Goal: Navigation & Orientation: Find specific page/section

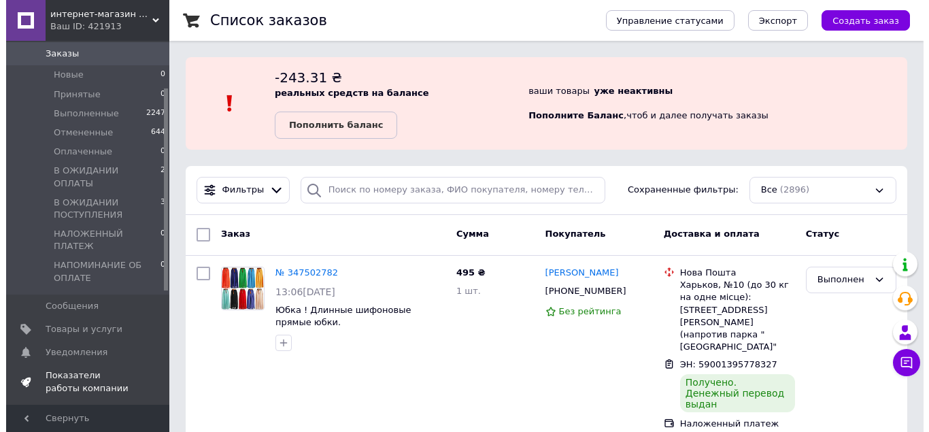
scroll to position [84, 0]
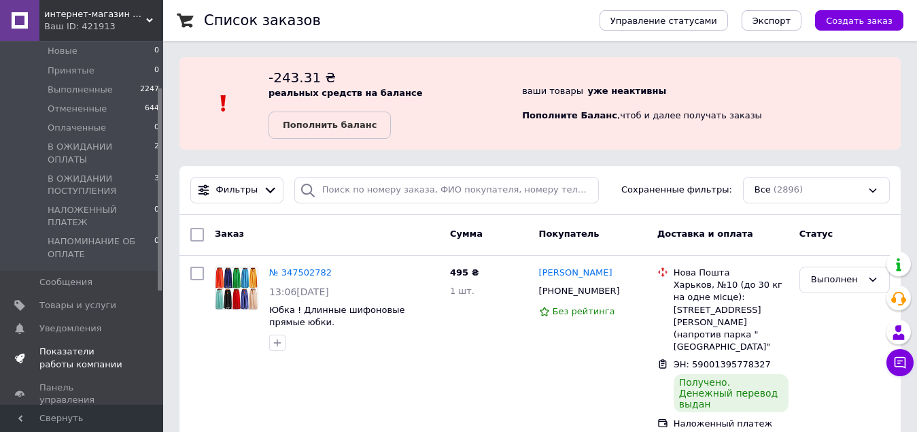
click at [91, 345] on span "Показатели работы компании" at bounding box center [82, 357] width 86 height 24
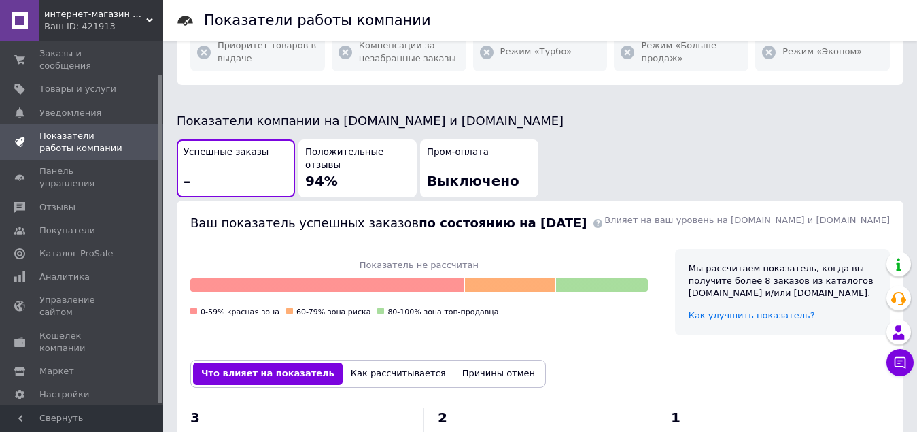
scroll to position [262, 0]
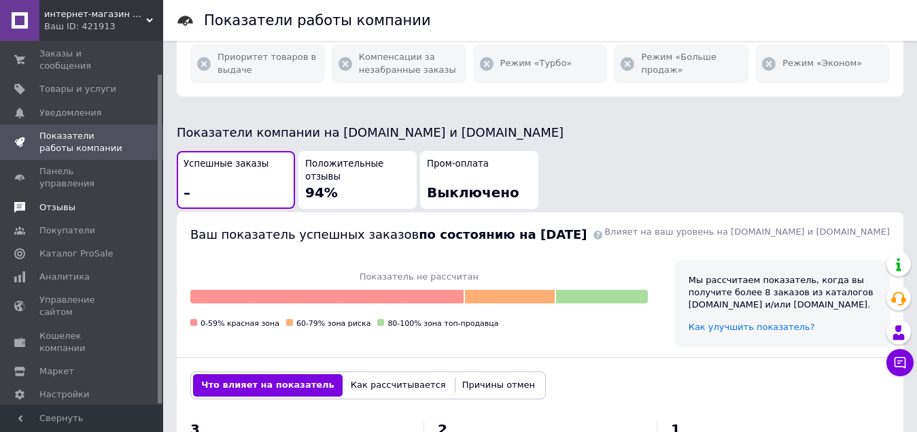
click at [60, 201] on span "Отзывы" at bounding box center [57, 207] width 36 height 12
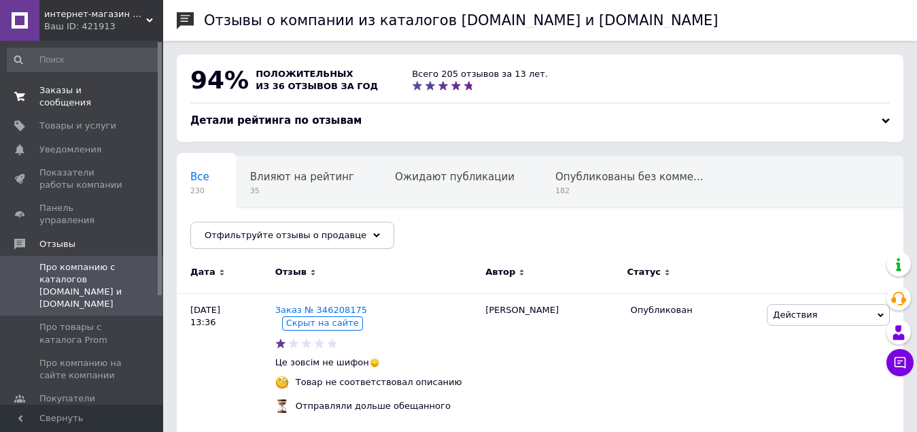
click at [111, 92] on span "Заказы и сообщения" at bounding box center [82, 96] width 86 height 24
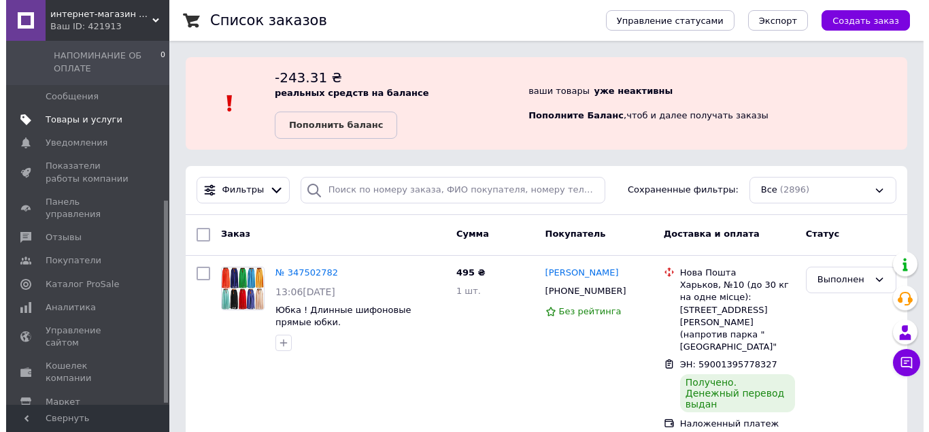
scroll to position [288, 0]
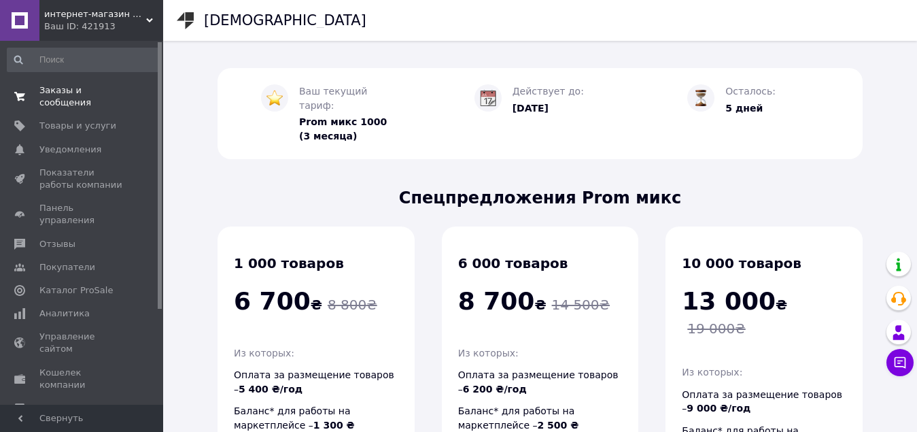
click at [69, 92] on span "Заказы и сообщения" at bounding box center [82, 96] width 86 height 24
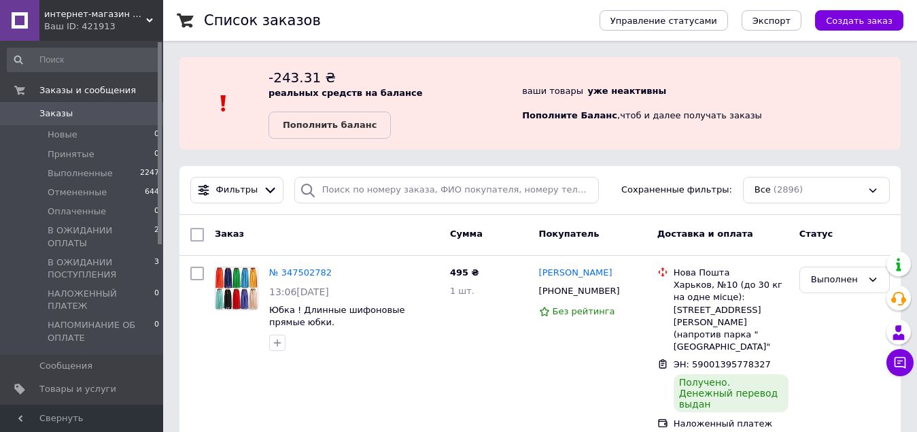
click at [104, 22] on div "Ваш ID: 421913" at bounding box center [103, 26] width 119 height 12
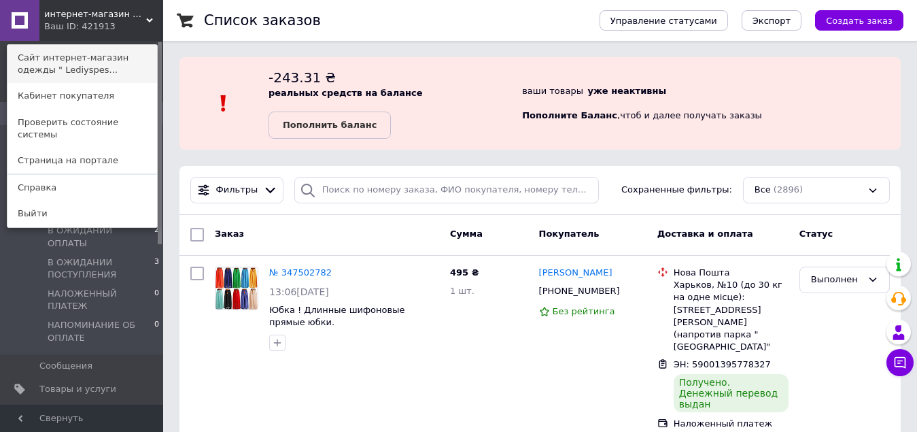
click at [109, 69] on link "Сайт интернет-магазин одежды " Lediyspes..." at bounding box center [82, 64] width 150 height 38
